Goal: Information Seeking & Learning: Learn about a topic

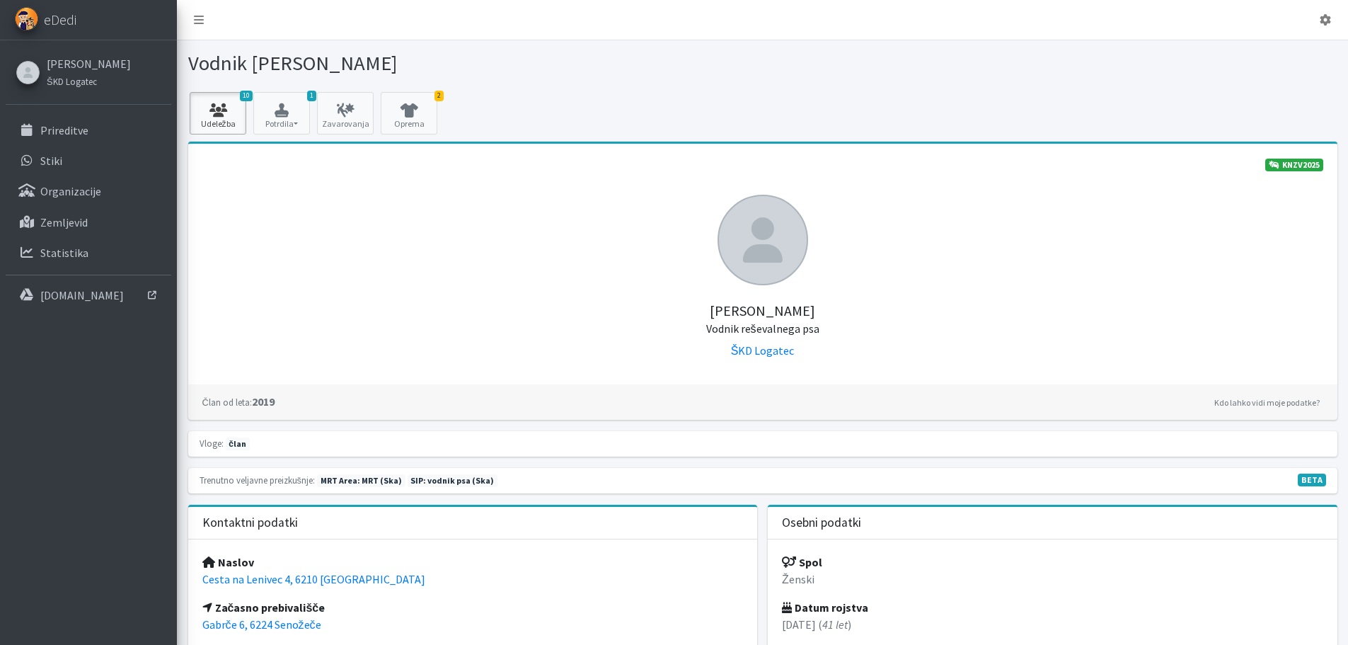
click at [222, 111] on icon at bounding box center [218, 110] width 48 height 14
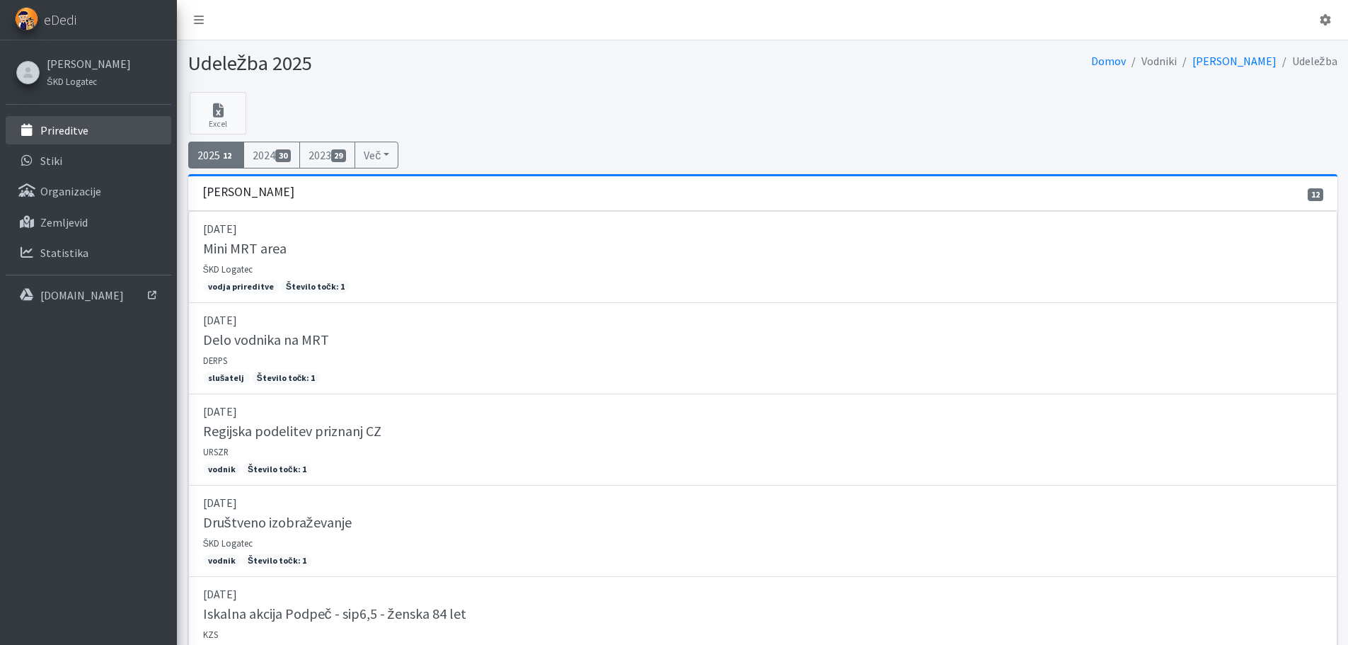
drag, startPoint x: 84, startPoint y: 138, endPoint x: 344, endPoint y: 230, distance: 275.5
click at [86, 138] on link "Prireditve" at bounding box center [89, 130] width 166 height 28
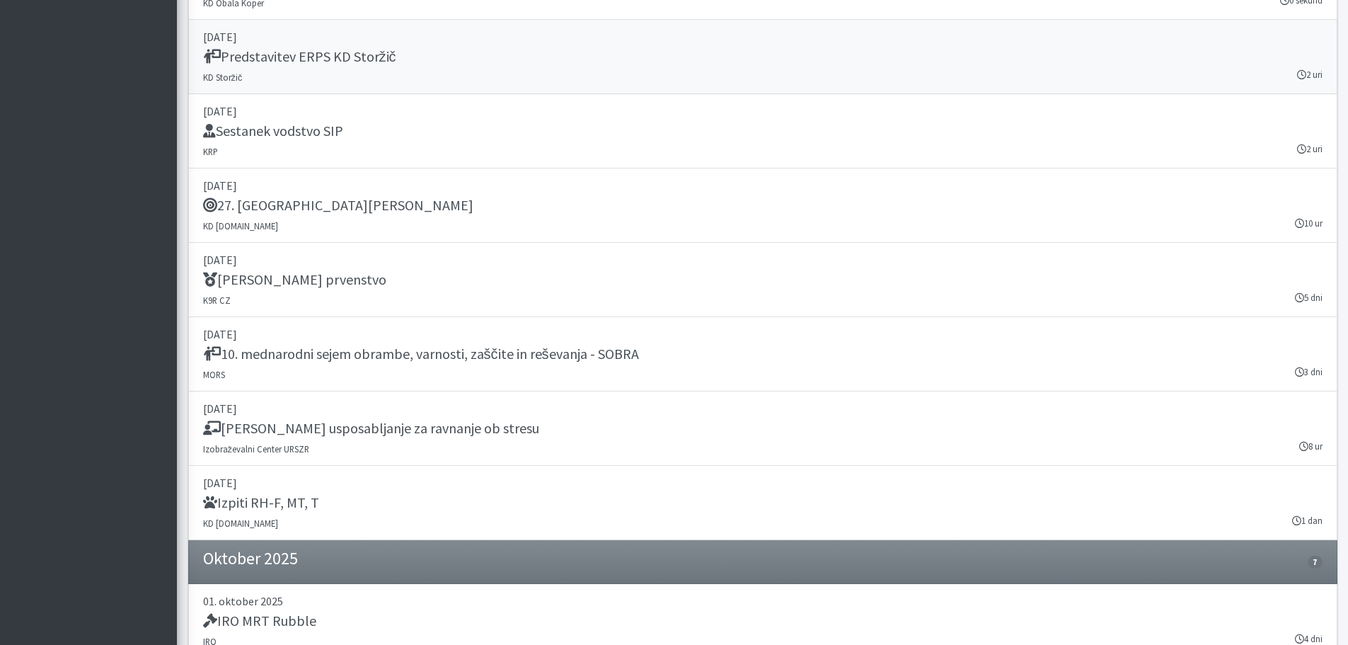
scroll to position [1557, 0]
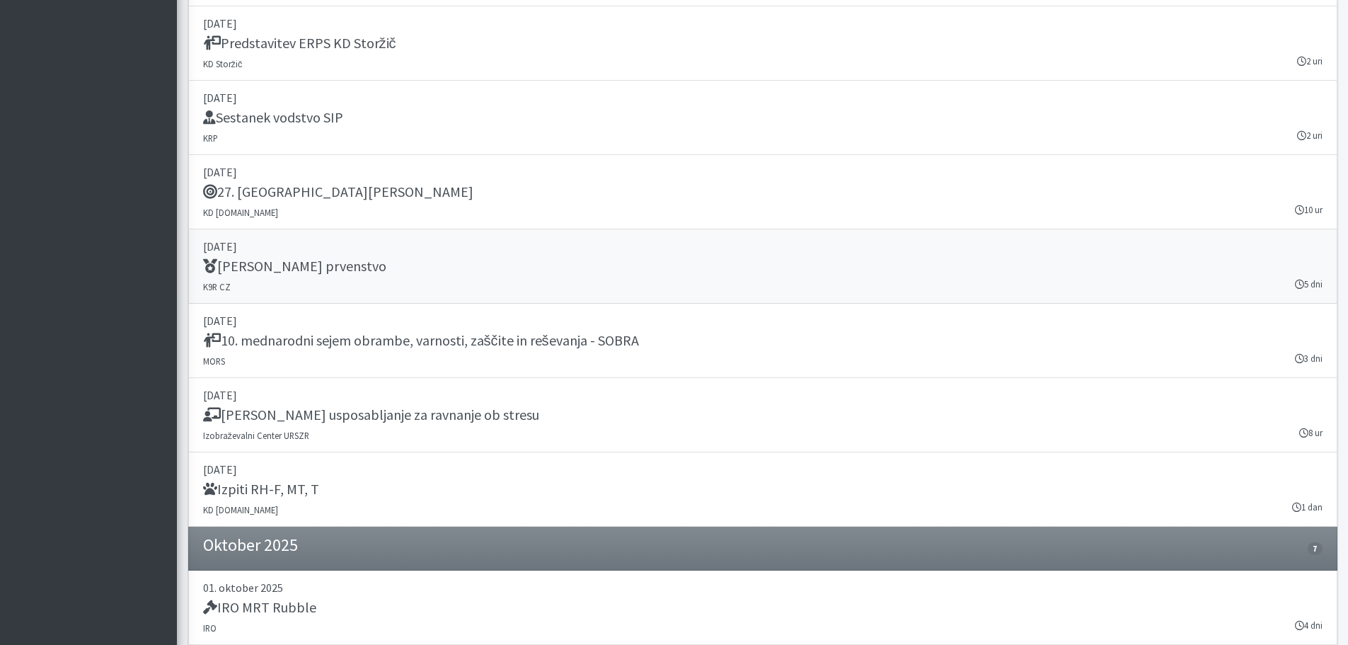
click at [297, 276] on div "IRO Svetovno prvenstvo" at bounding box center [762, 268] width 1119 height 20
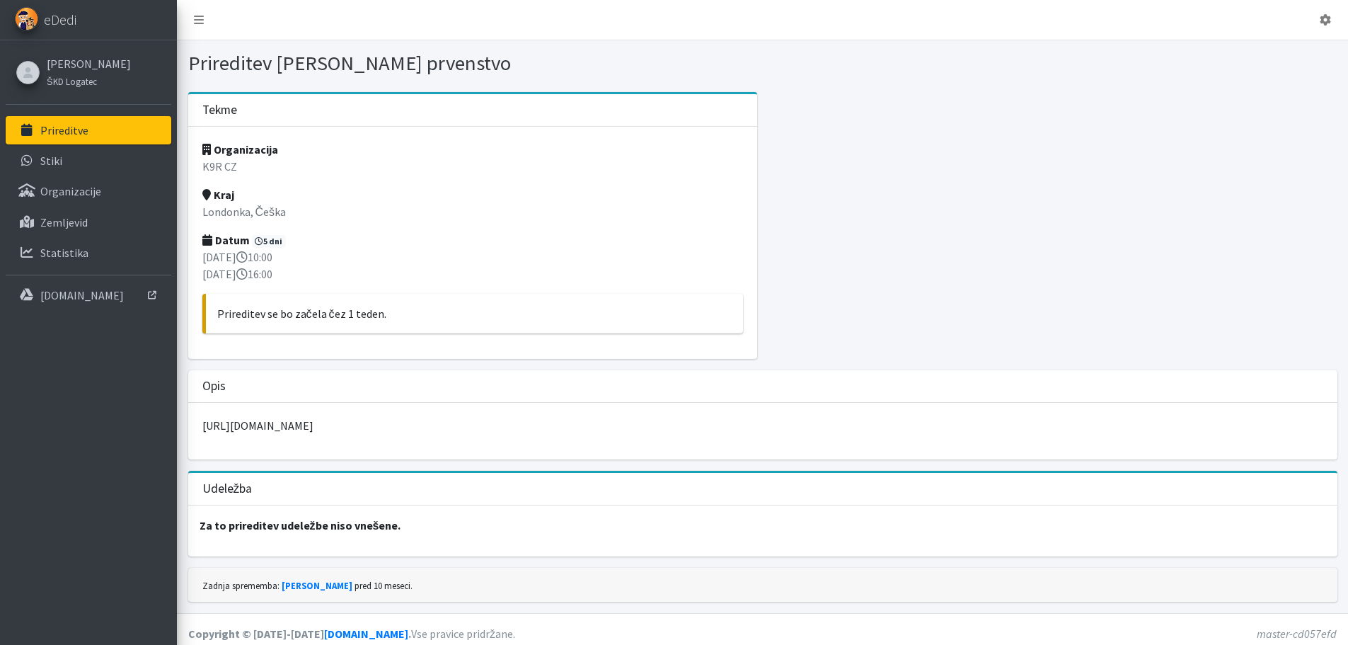
scroll to position [8, 0]
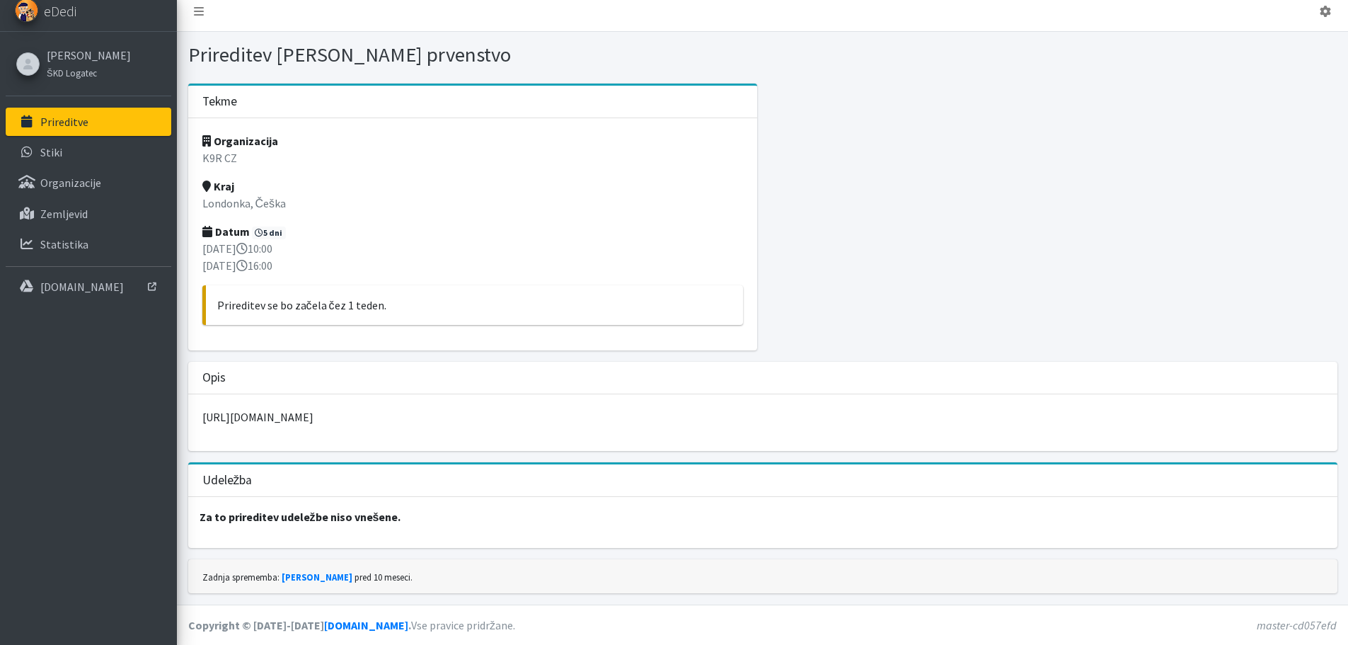
click at [52, 129] on link "Prireditve" at bounding box center [89, 122] width 166 height 28
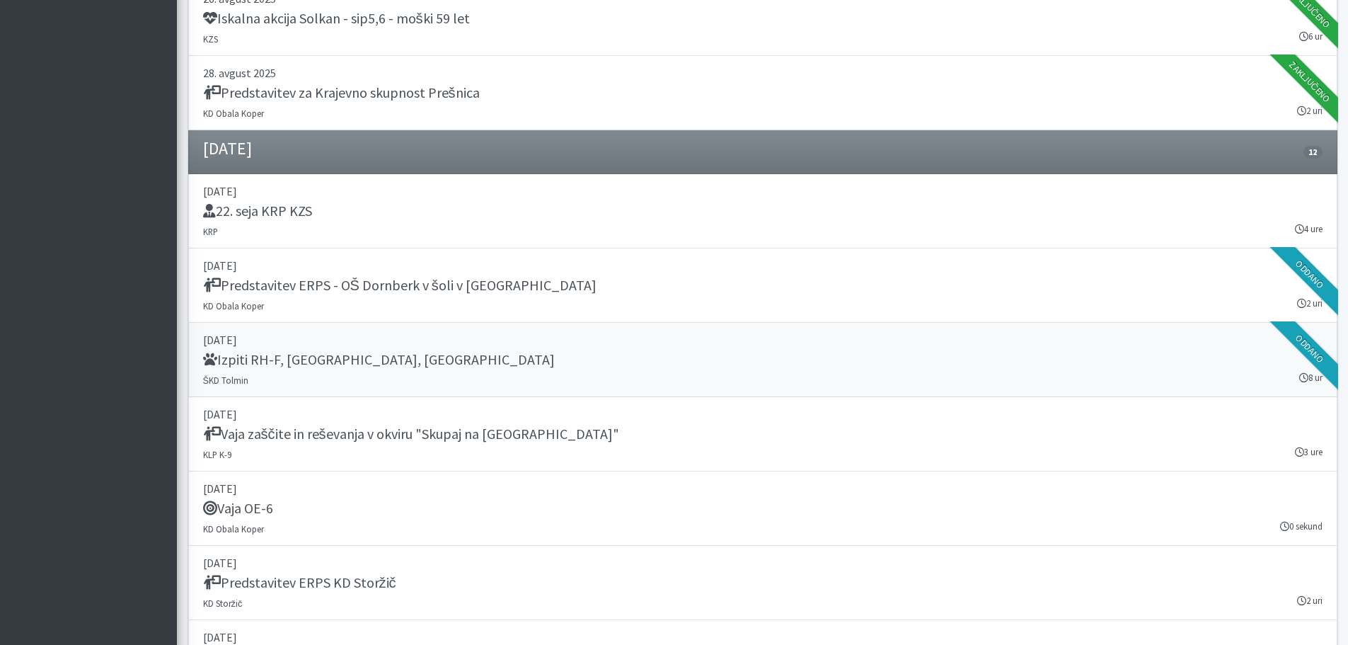
scroll to position [1274, 0]
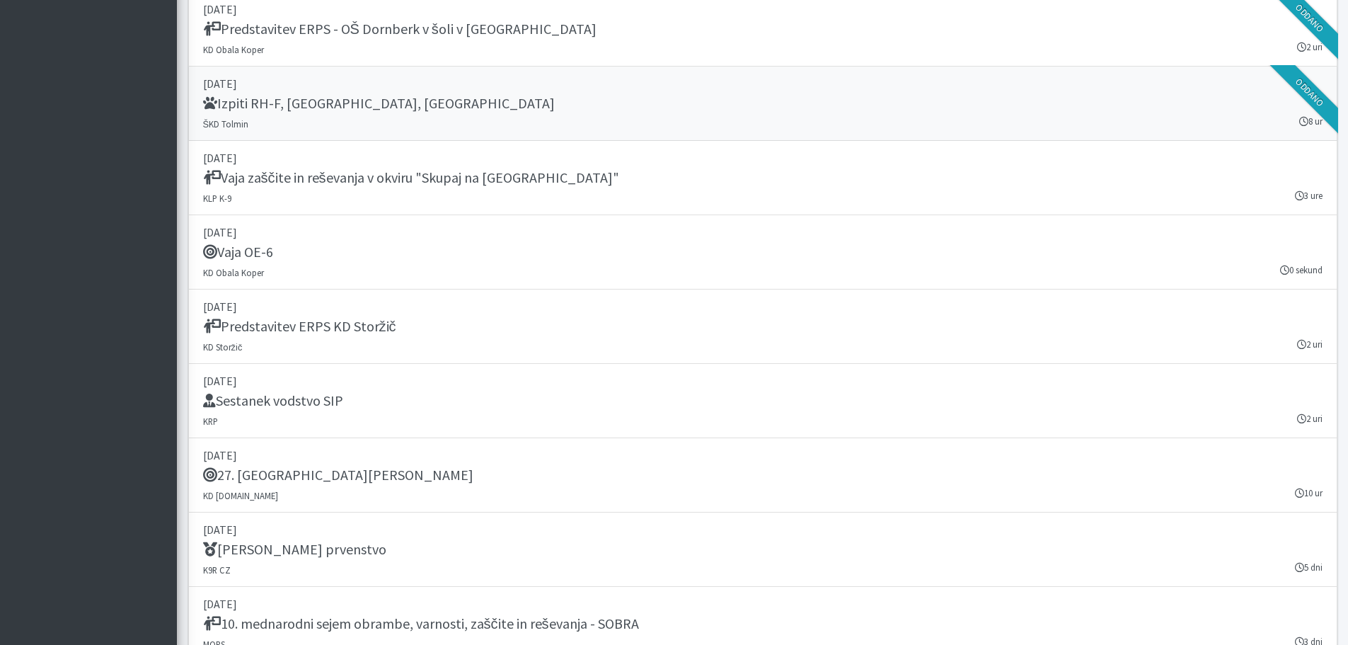
click at [333, 112] on div "Izpiti RH-F, [GEOGRAPHIC_DATA], [GEOGRAPHIC_DATA]" at bounding box center [762, 105] width 1119 height 20
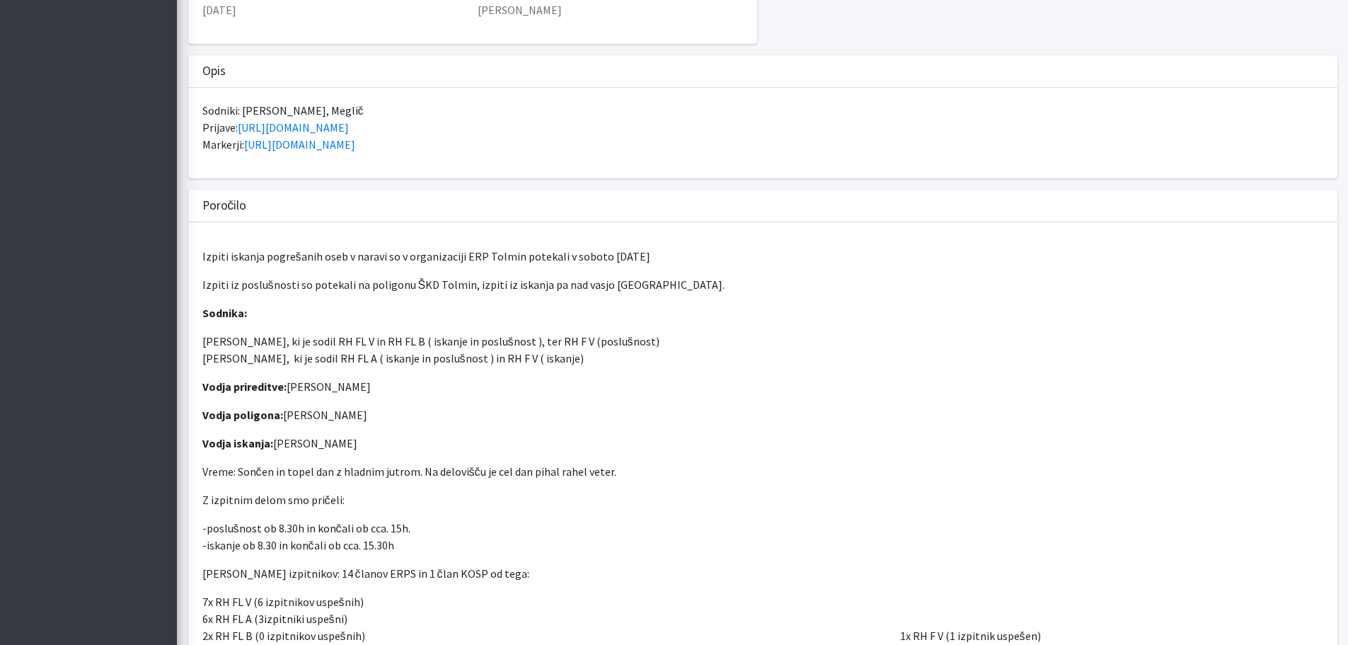
scroll to position [11, 0]
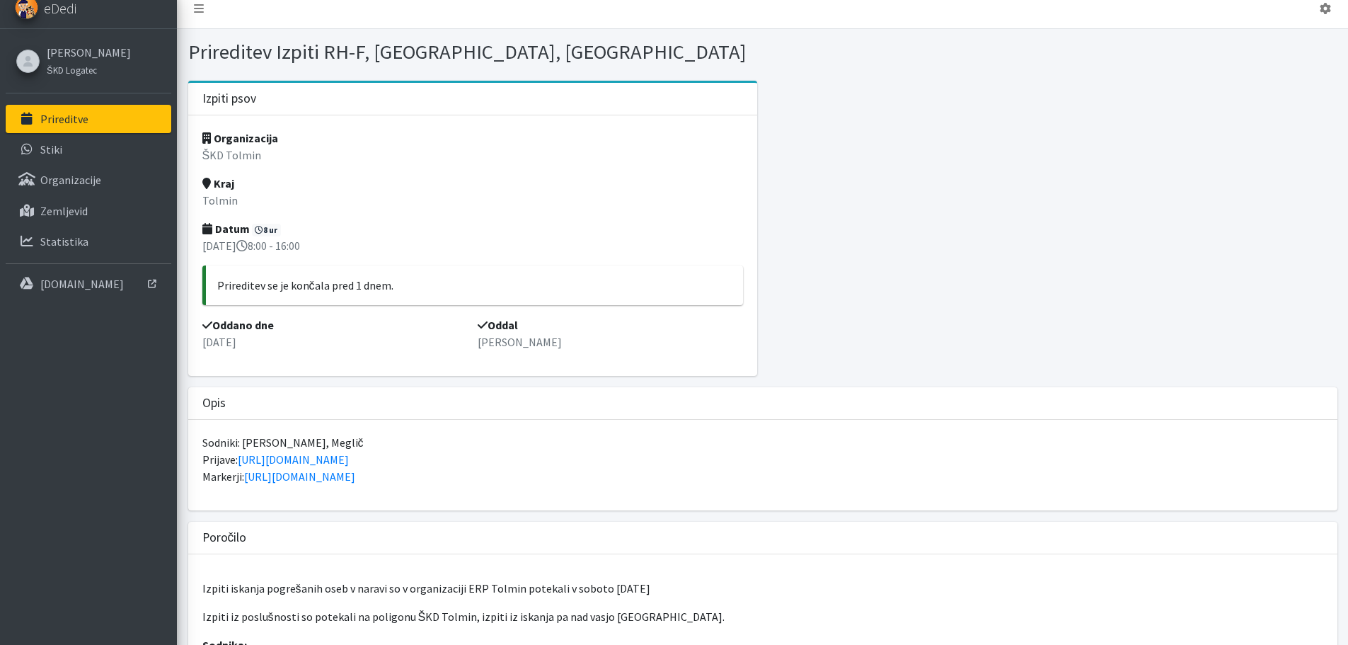
click at [111, 120] on link "Prireditve" at bounding box center [89, 119] width 166 height 28
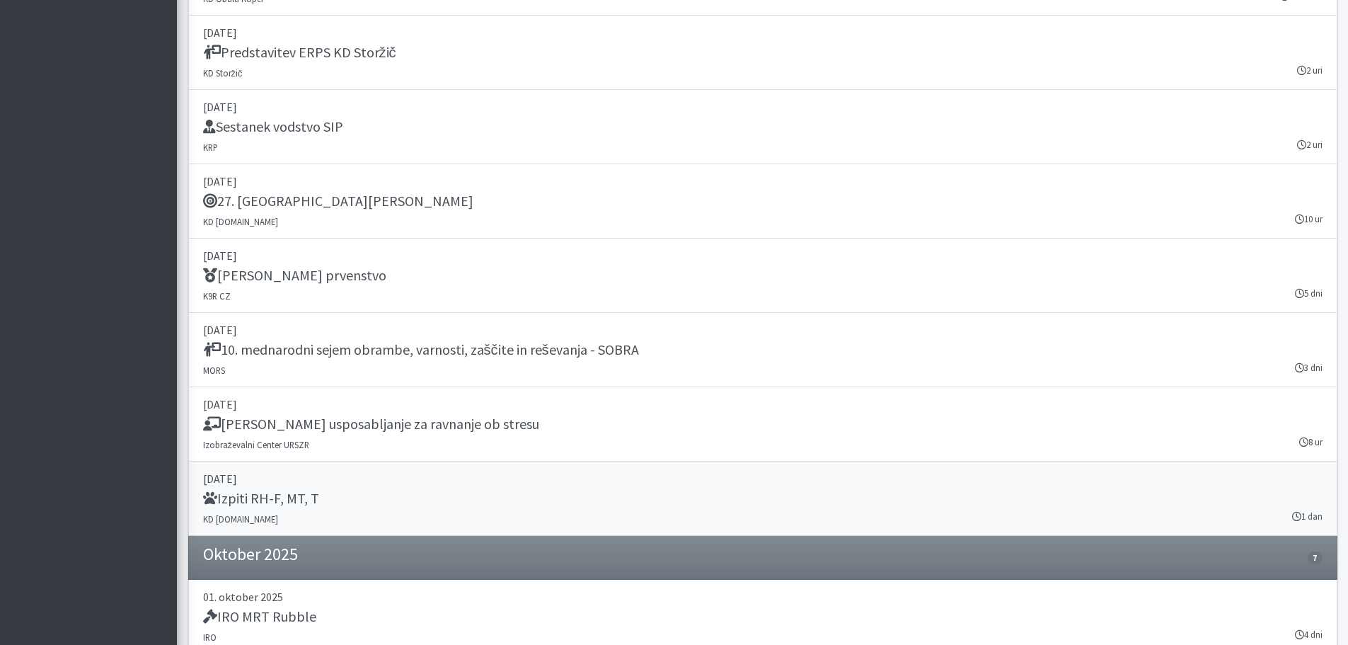
scroll to position [1557, 0]
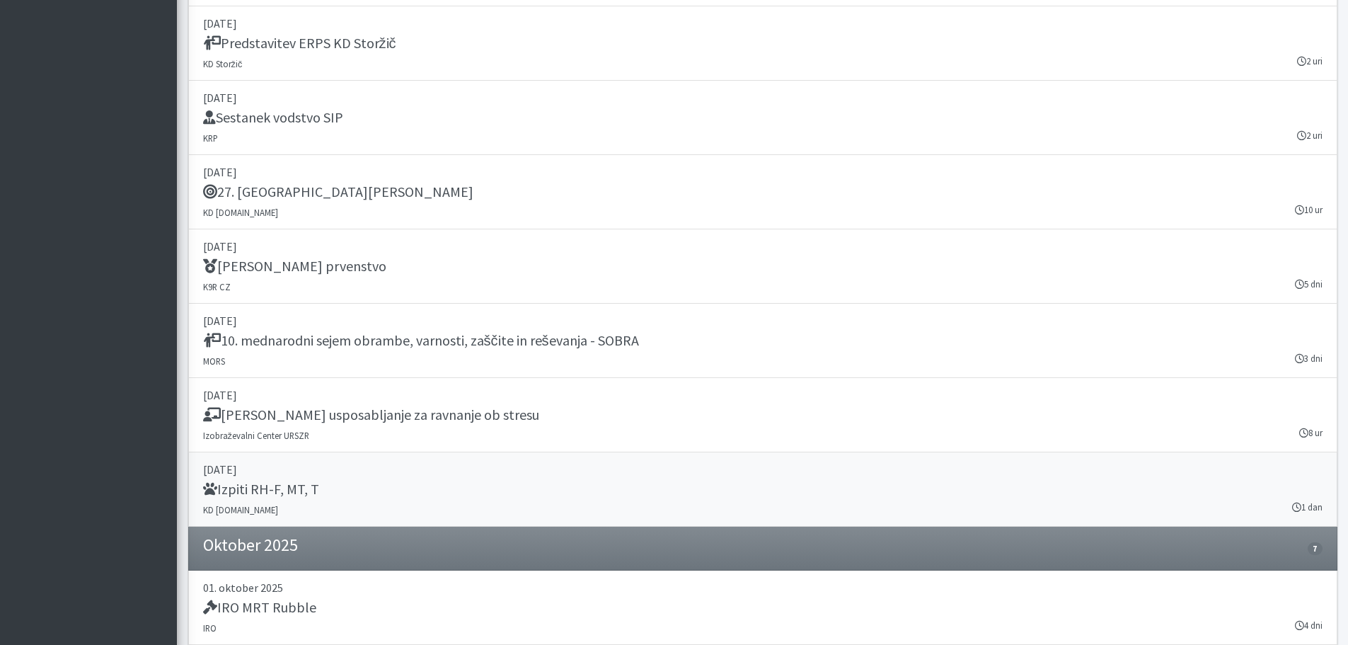
click at [265, 483] on h5 "Izpiti RH-F, MT, T" at bounding box center [261, 488] width 116 height 17
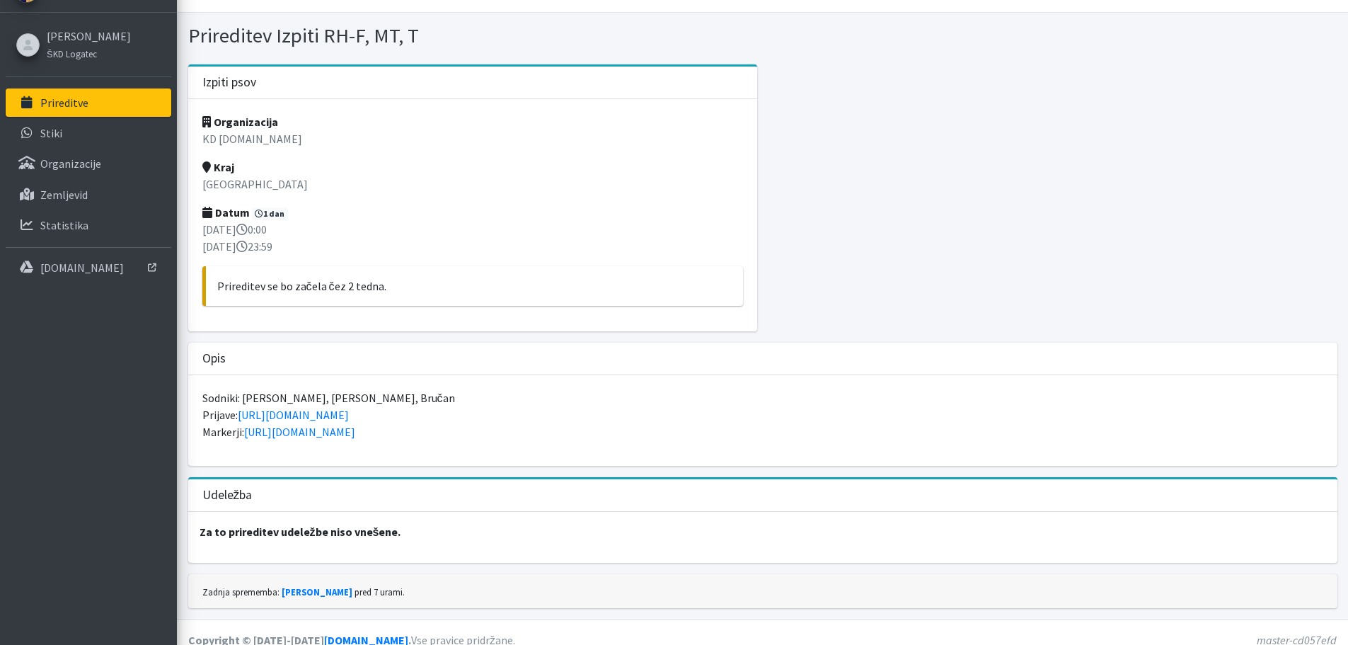
scroll to position [42, 0]
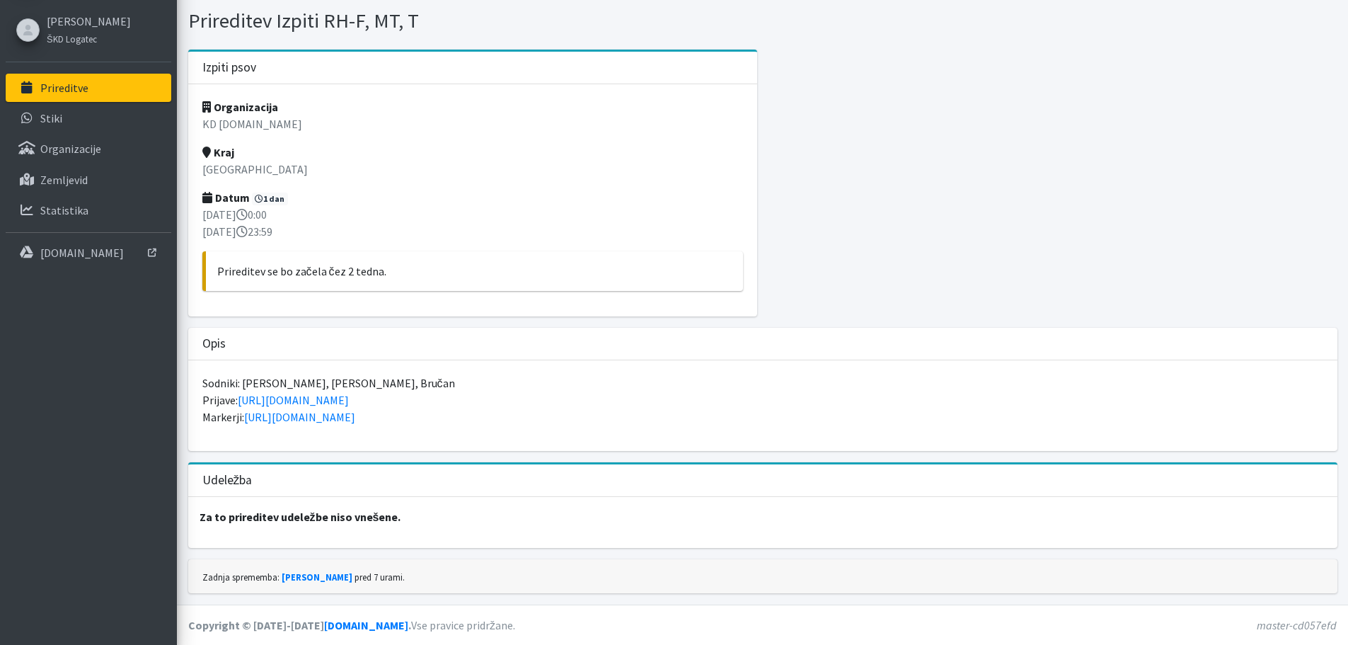
click at [90, 91] on link "Prireditve" at bounding box center [89, 88] width 166 height 28
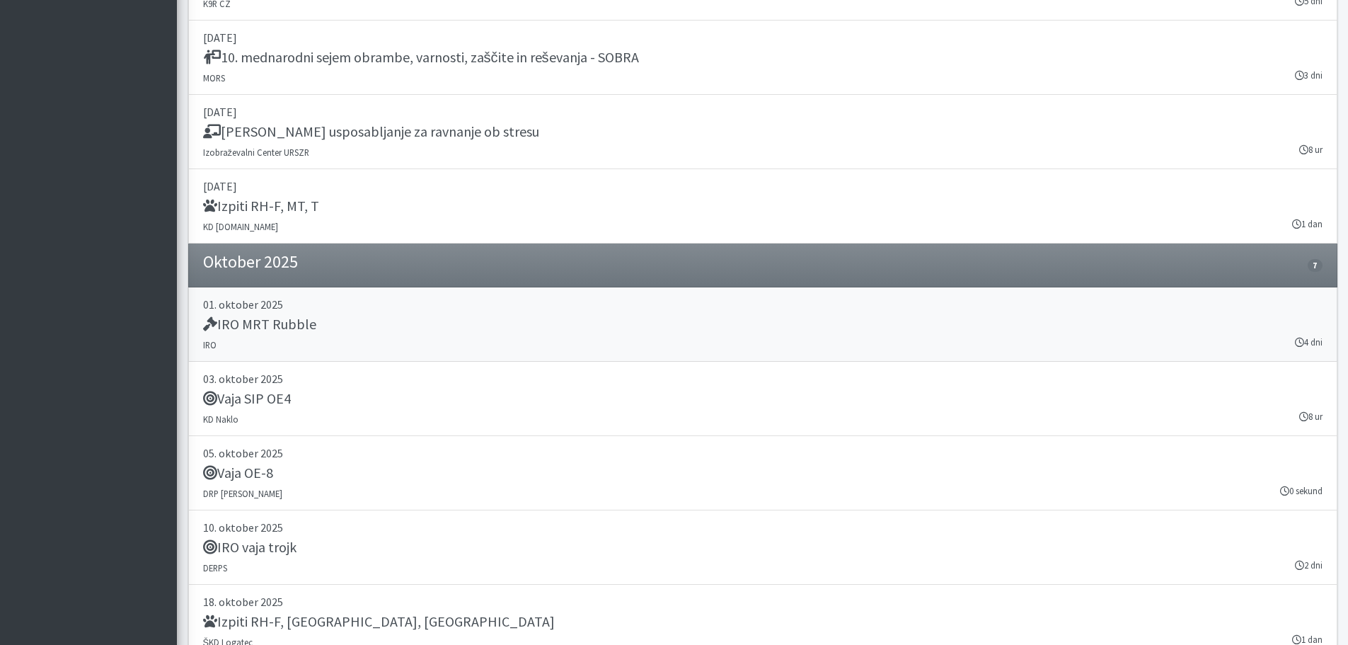
scroll to position [2054, 0]
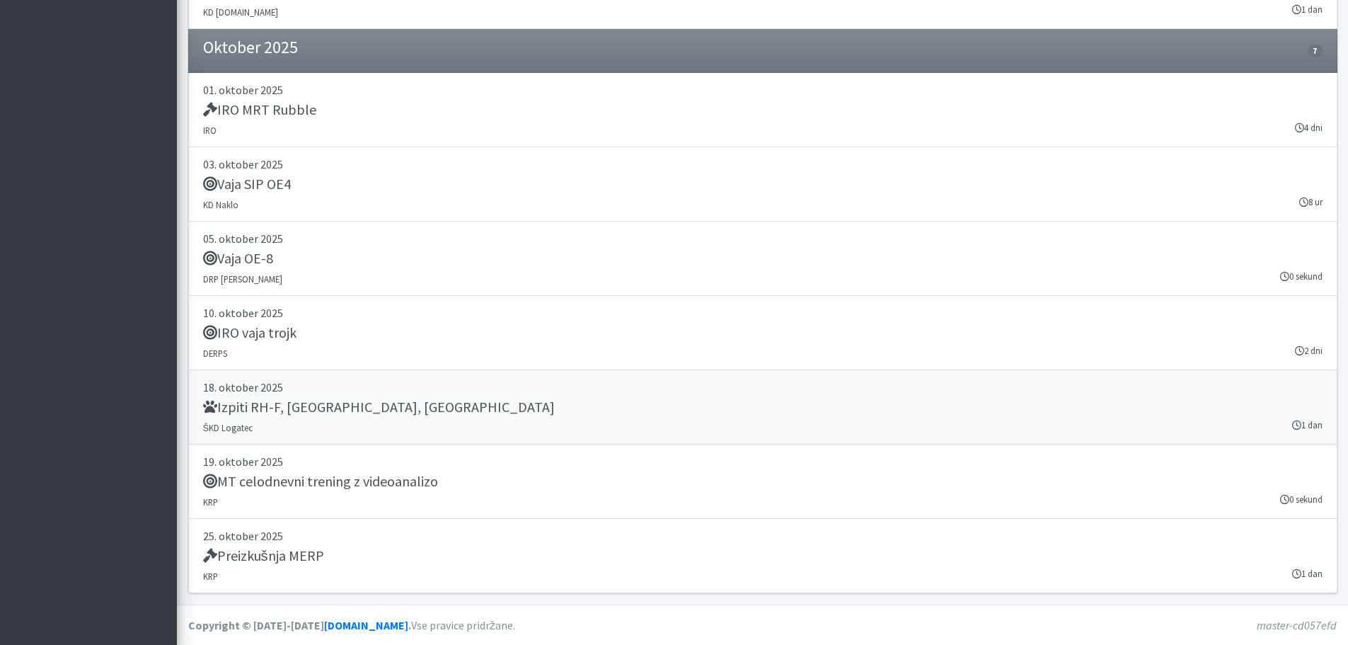
click at [253, 396] on link "[DATE] Izpiti RH-F, [GEOGRAPHIC_DATA], MT ŠKD Logatec 1 dan" at bounding box center [762, 407] width 1149 height 74
